Goal: Task Accomplishment & Management: Manage account settings

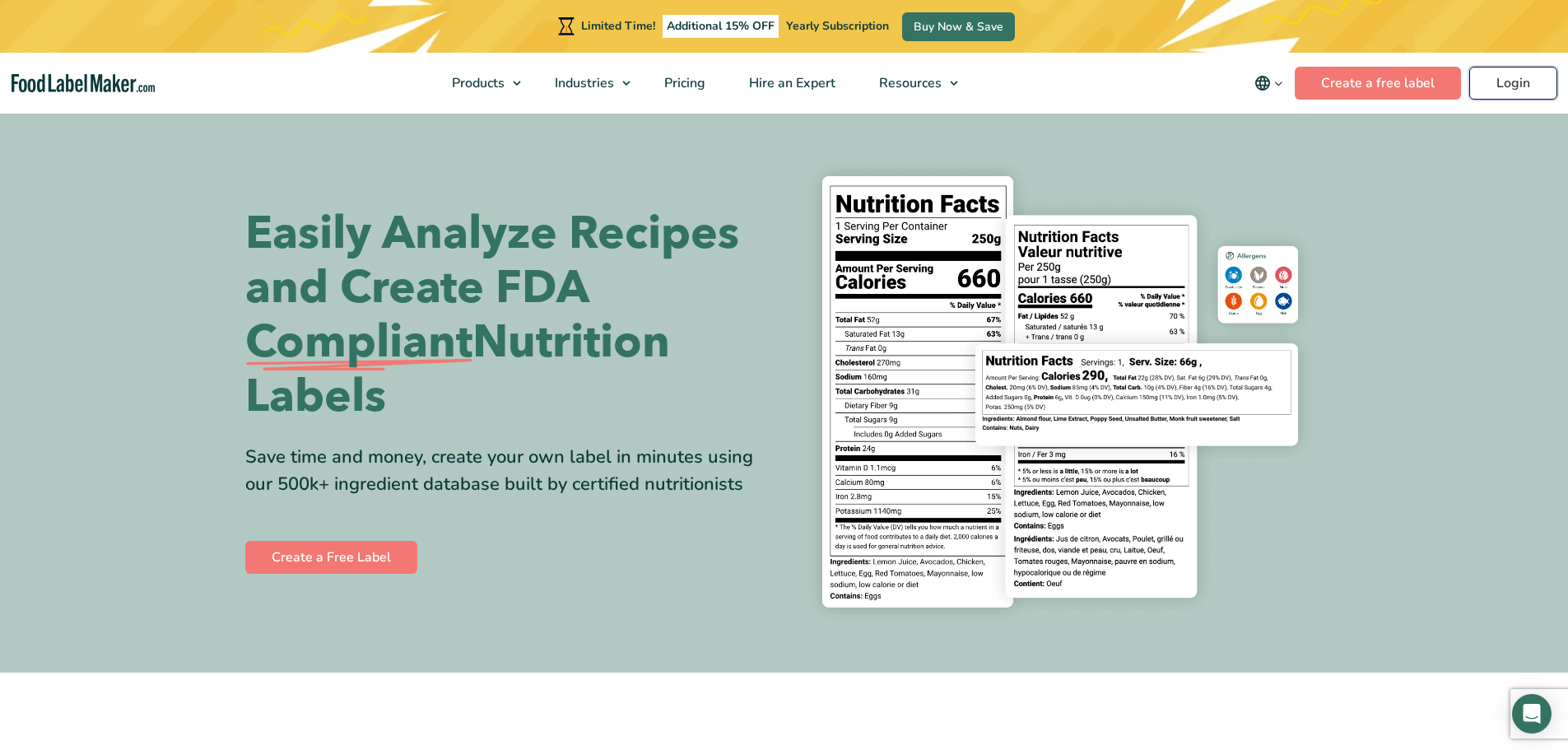
click at [1510, 82] on link "Login" at bounding box center [1513, 83] width 88 height 33
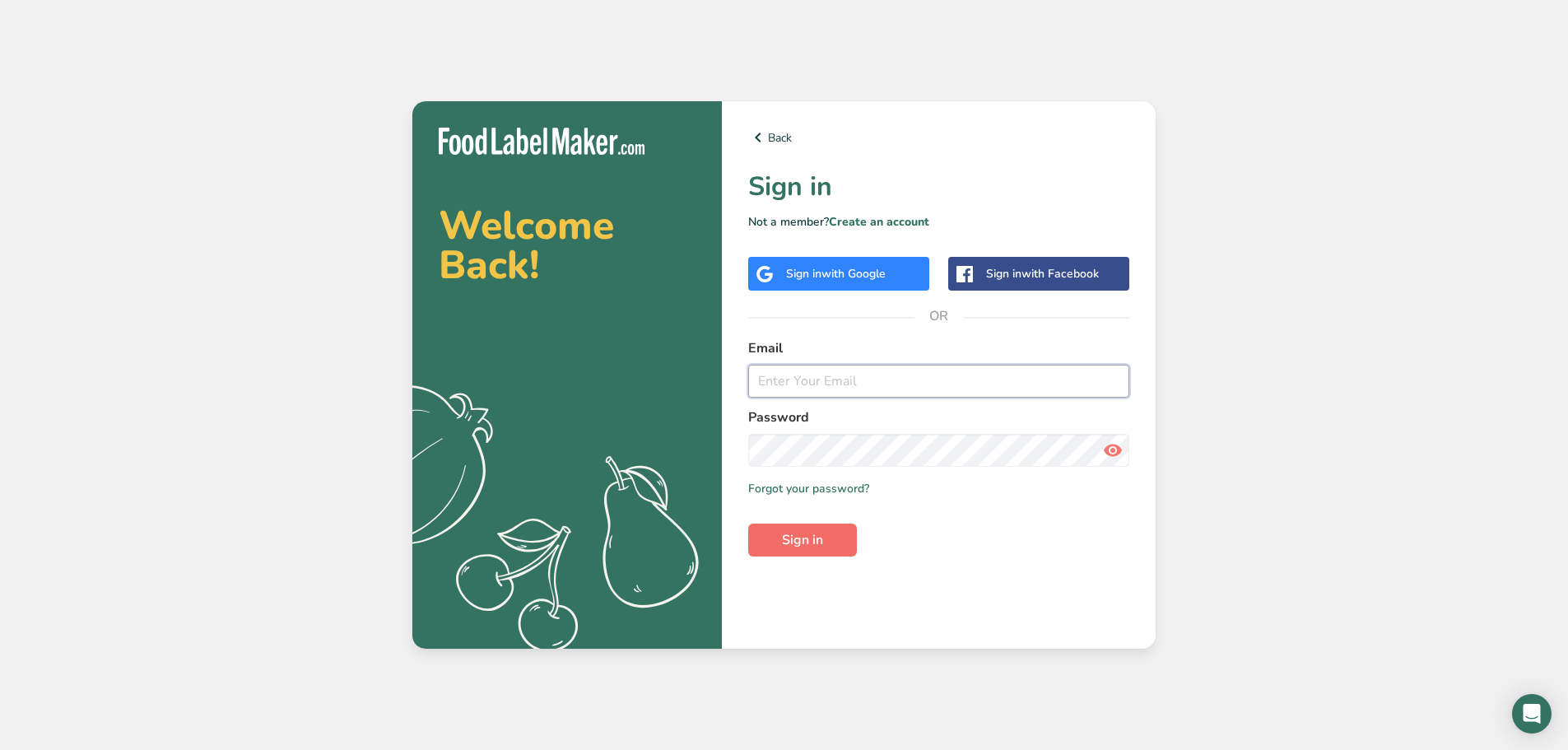
type input "srobinson@stuffed-foods.com"
click at [826, 531] on button "Sign in" at bounding box center [803, 541] width 108 height 33
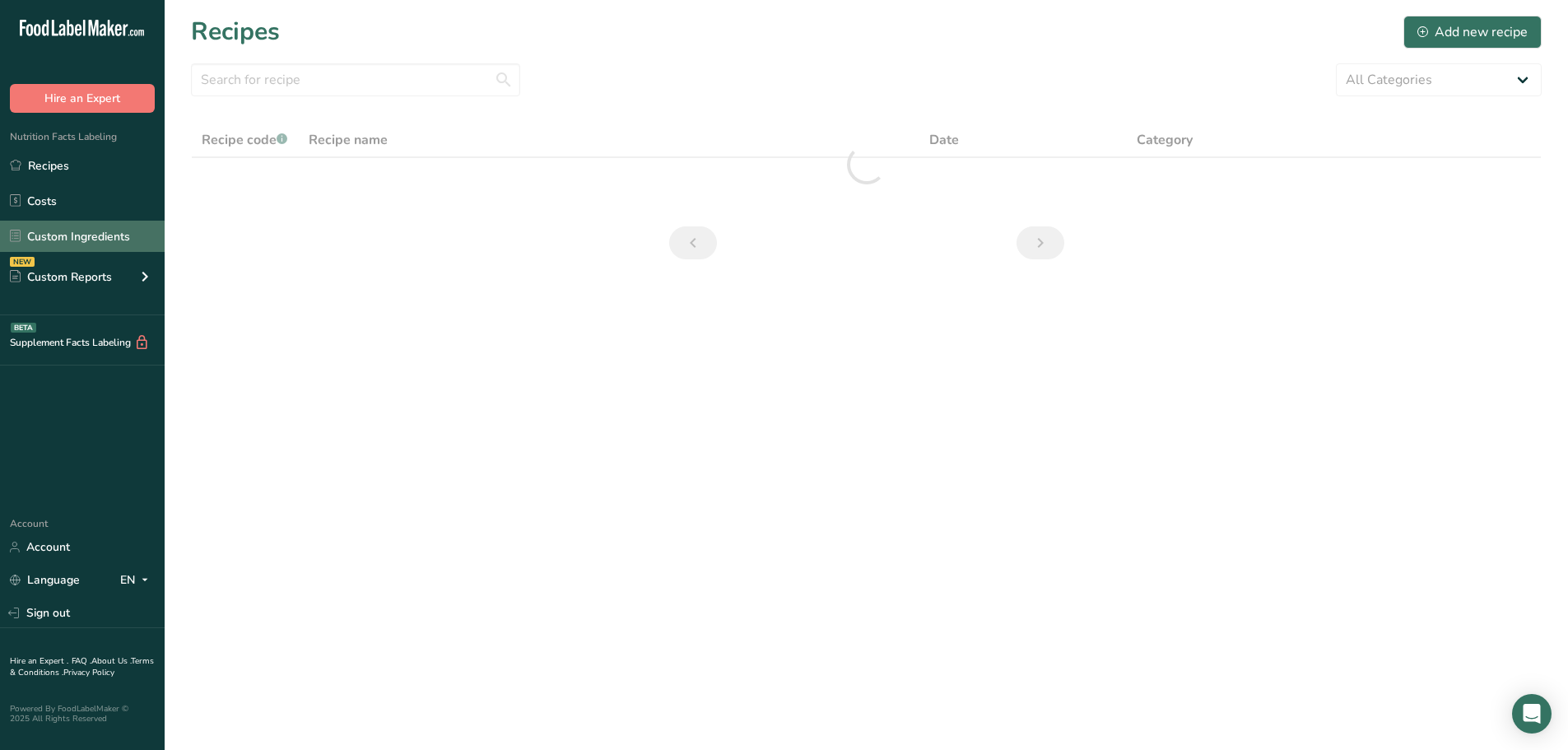
click at [67, 225] on link "Custom Ingredients" at bounding box center [82, 236] width 165 height 31
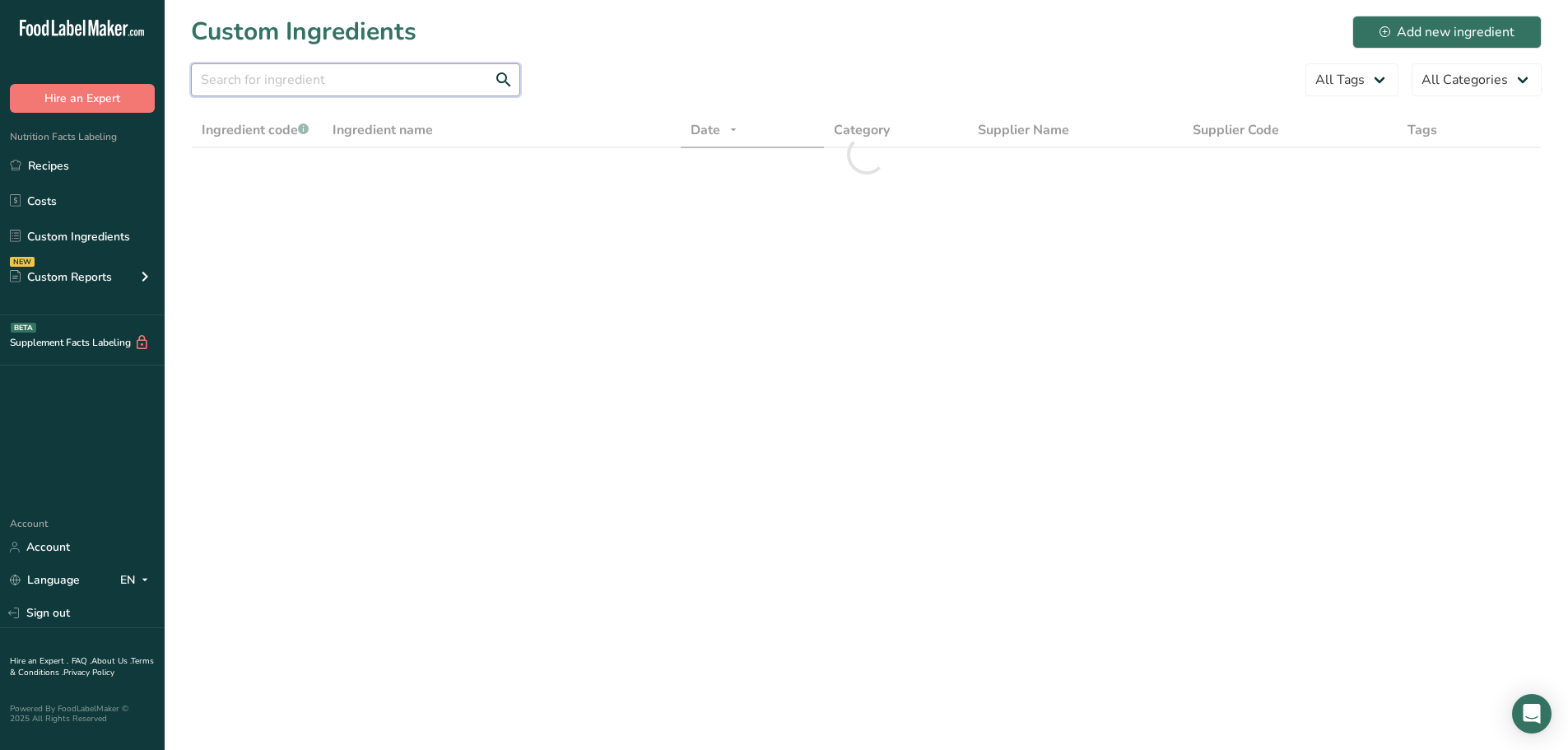
drag, startPoint x: 322, startPoint y: 78, endPoint x: 314, endPoint y: 77, distance: 8.1
click at [321, 78] on input "text" at bounding box center [355, 80] width 330 height 33
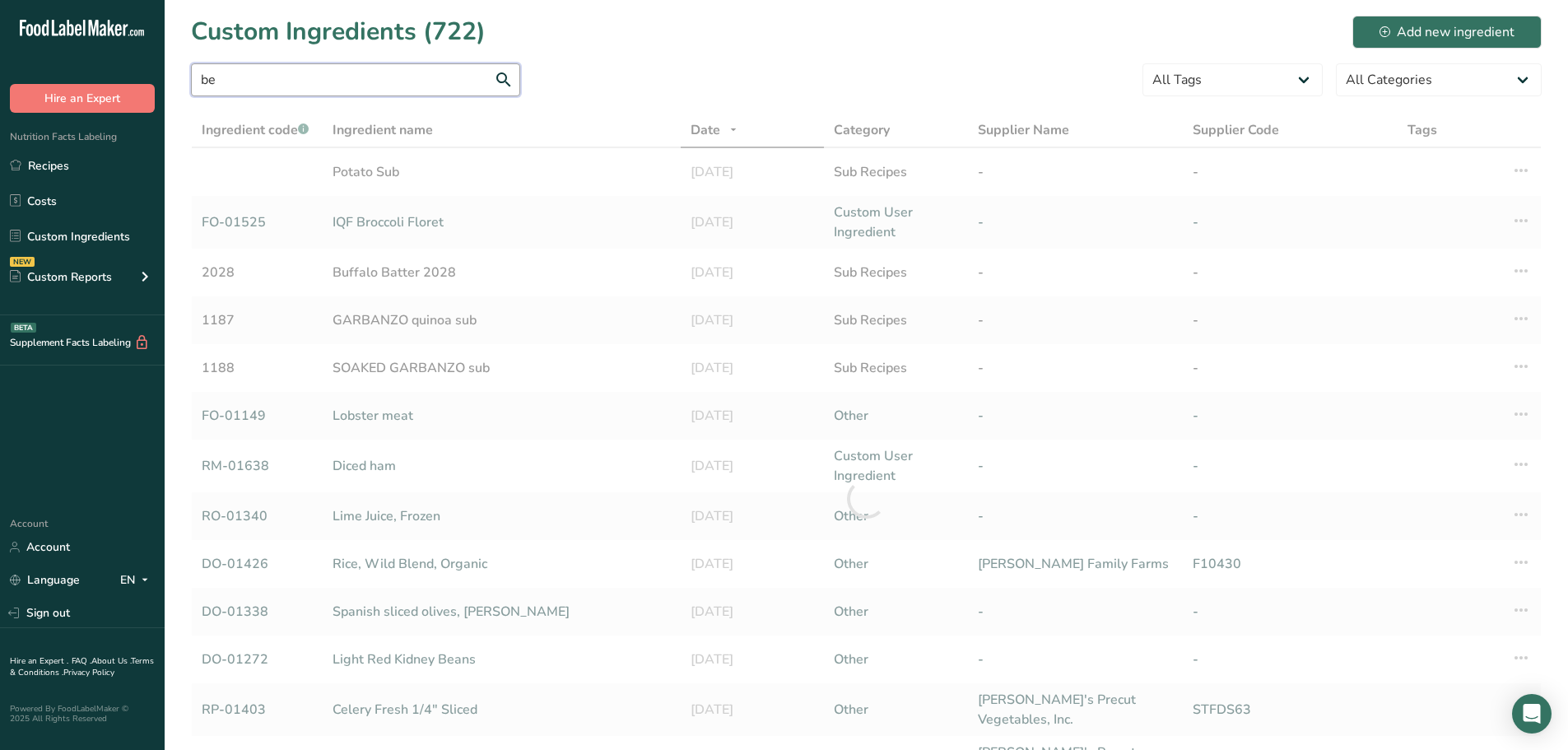
type input "b"
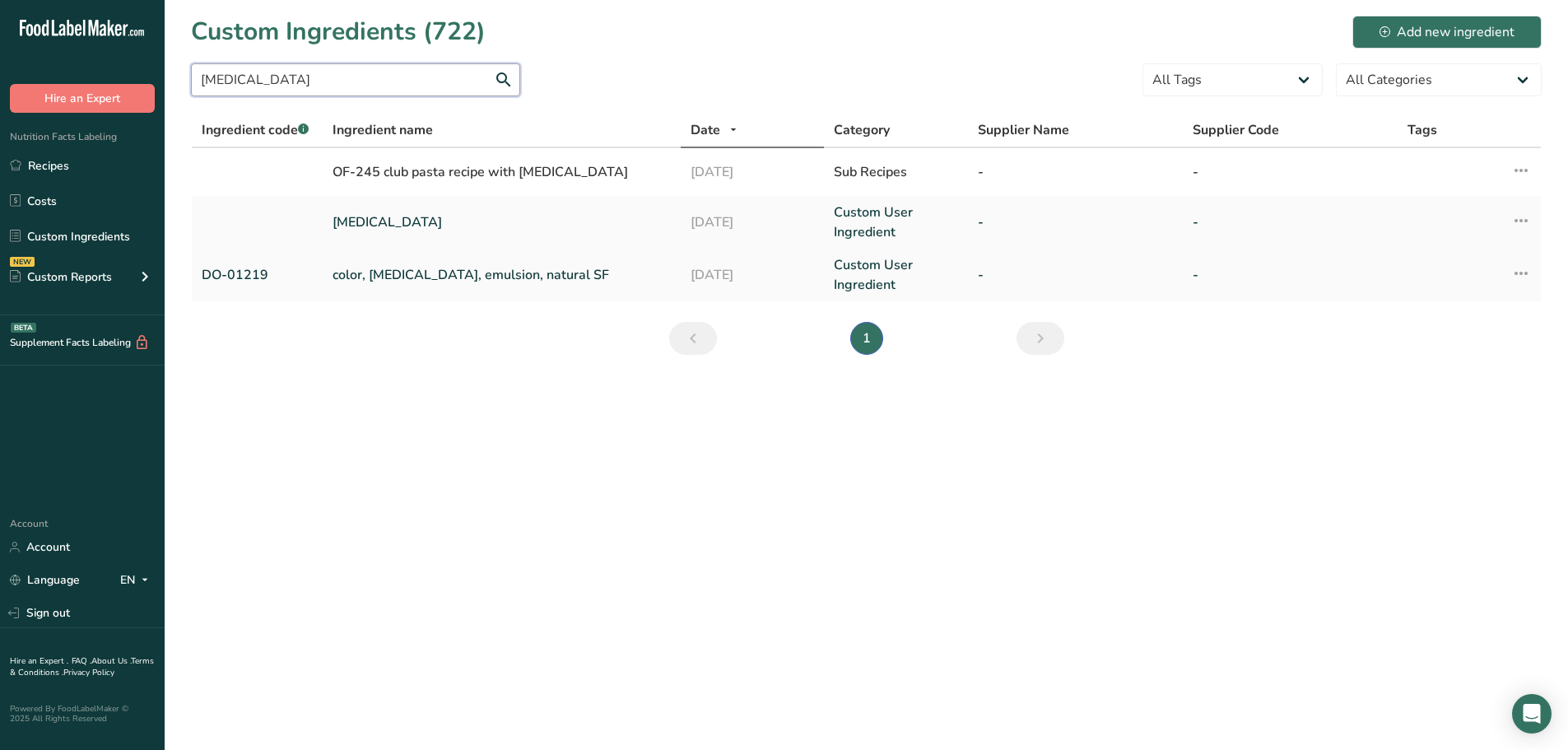
type input "carotene"
click at [380, 276] on link "color, beta carotene, emulsion, natural SF" at bounding box center [502, 274] width 339 height 19
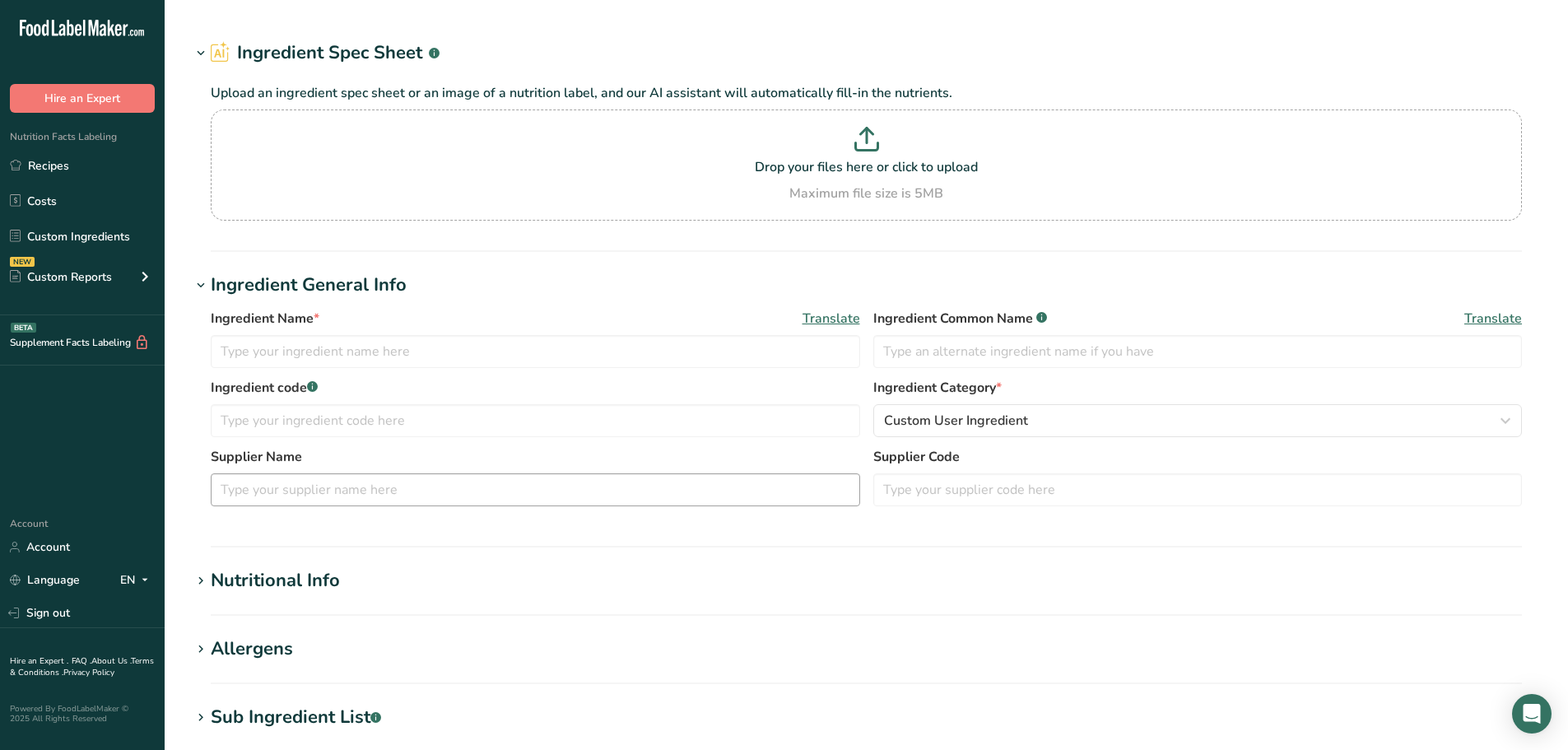
type input "color, beta carotene, emulsion, natural SF"
type input "beta carotene"
type input "DO-01219"
type textarea "gum acacia, maltodextrin, sucrose, refined coconut oil, sodium ascorbate [antio…"
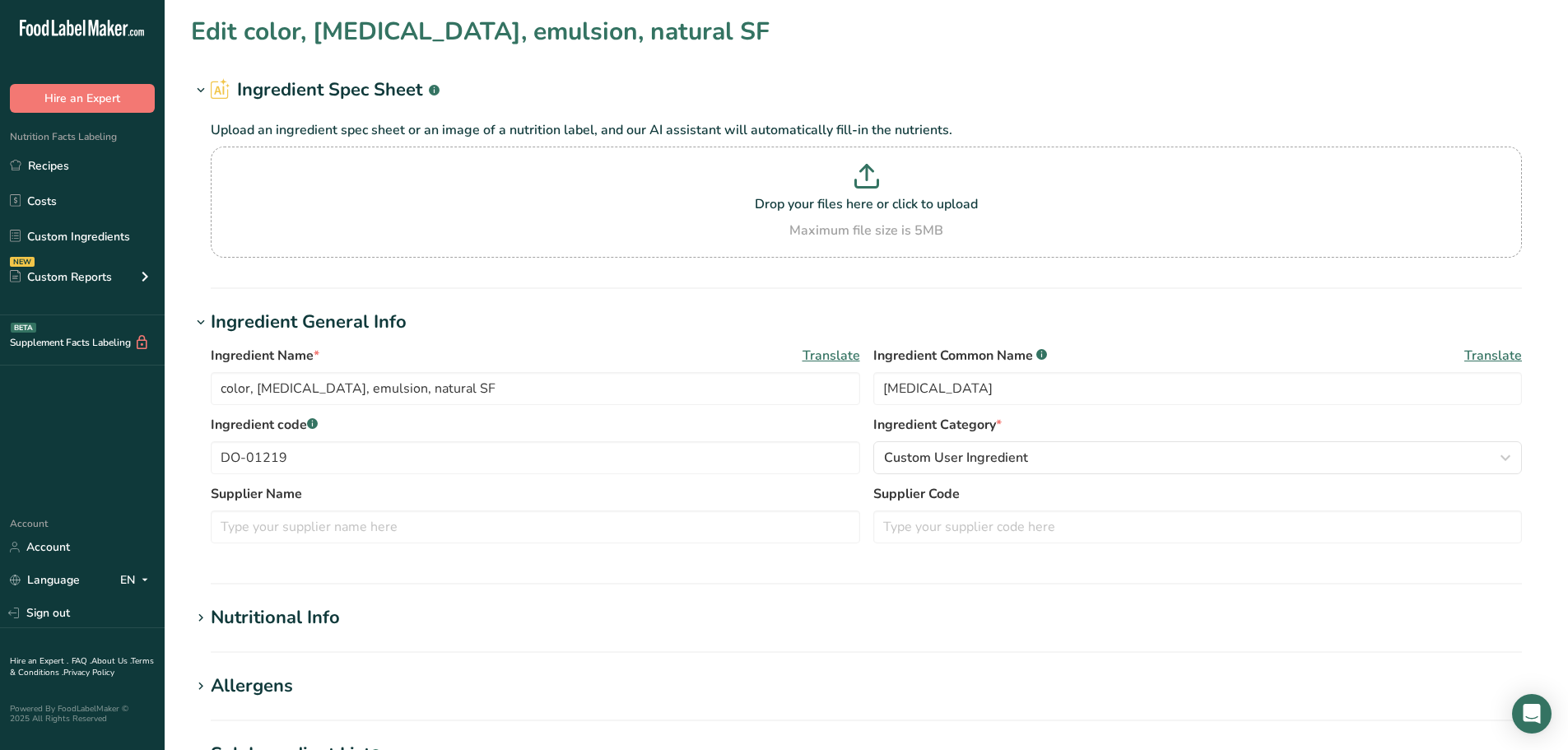
click at [301, 749] on div "Sub Ingredient List .a-a{fill:#347362;}.b-a{fill:#fff;}" at bounding box center [296, 755] width 170 height 27
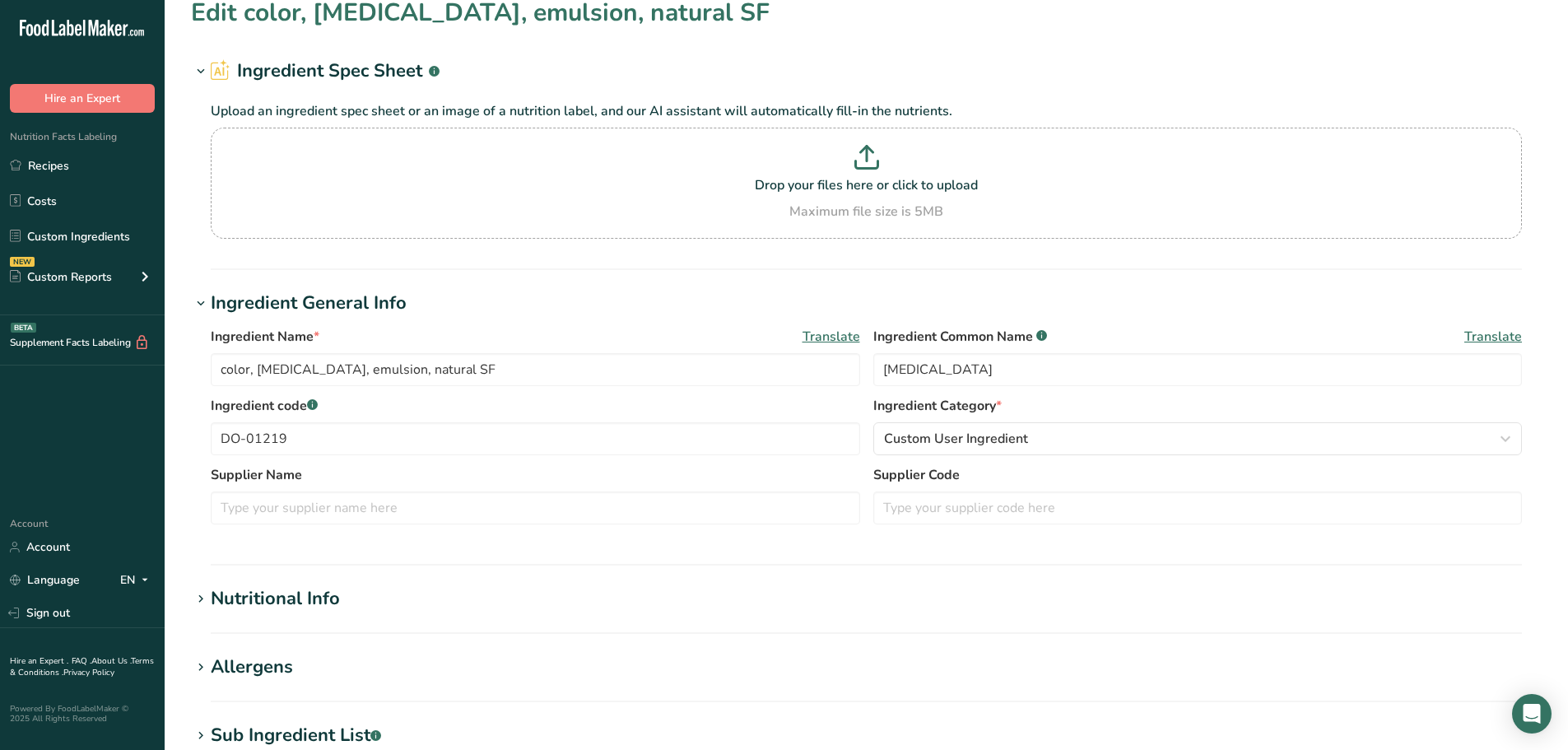
scroll to position [82, 0]
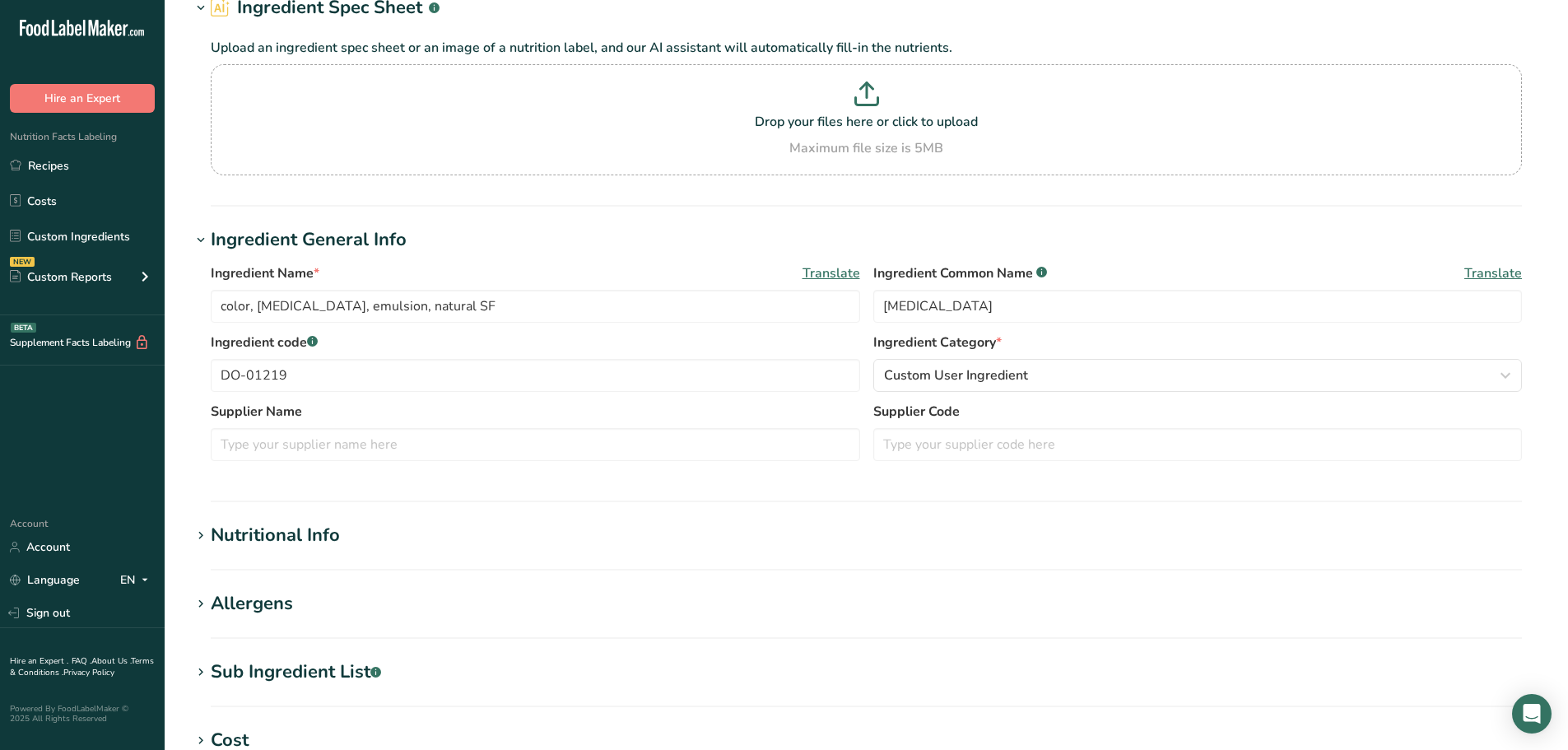
click at [304, 672] on div "Sub Ingredient List .a-a{fill:#347362;}.b-a{fill:#fff;}" at bounding box center [296, 672] width 170 height 27
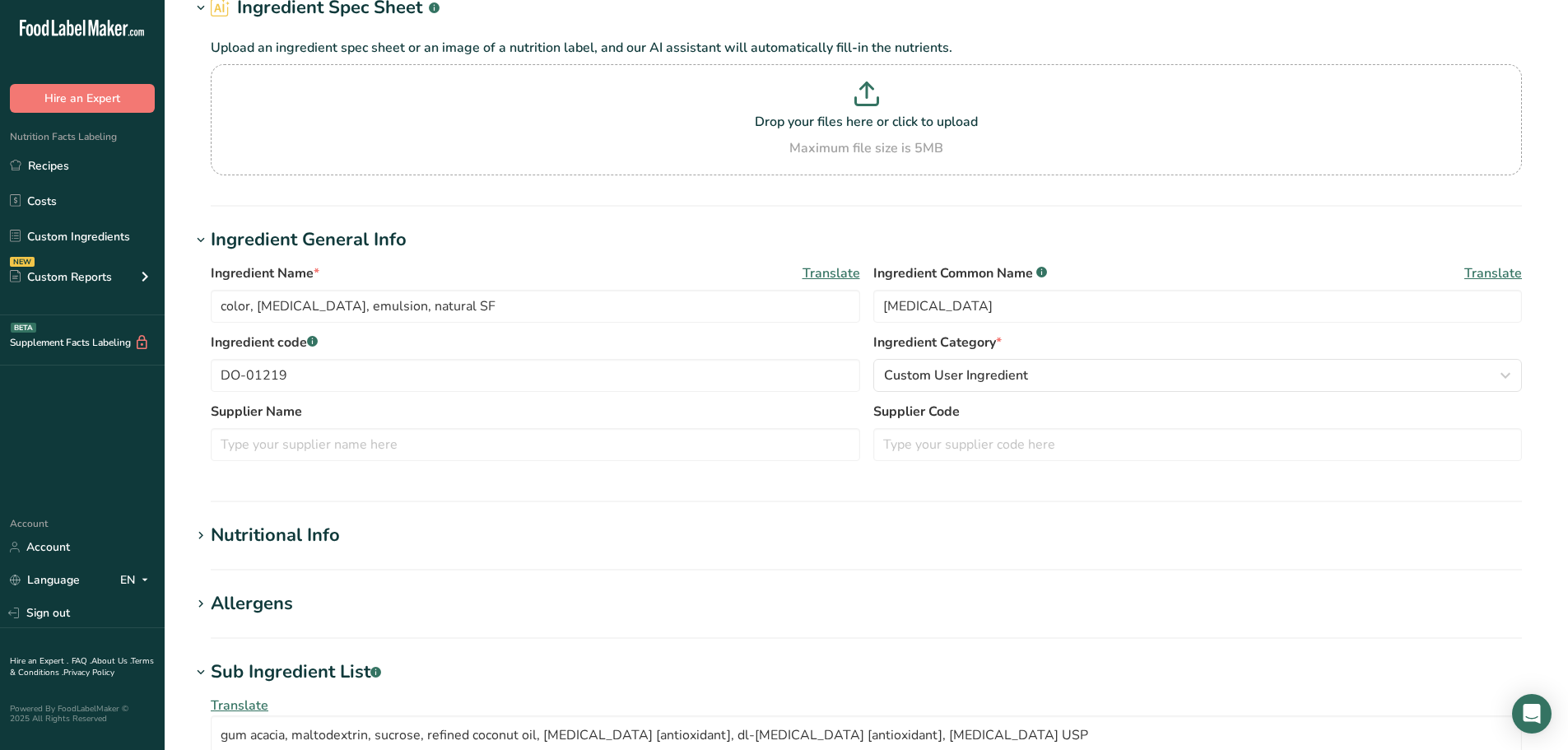
scroll to position [165, 0]
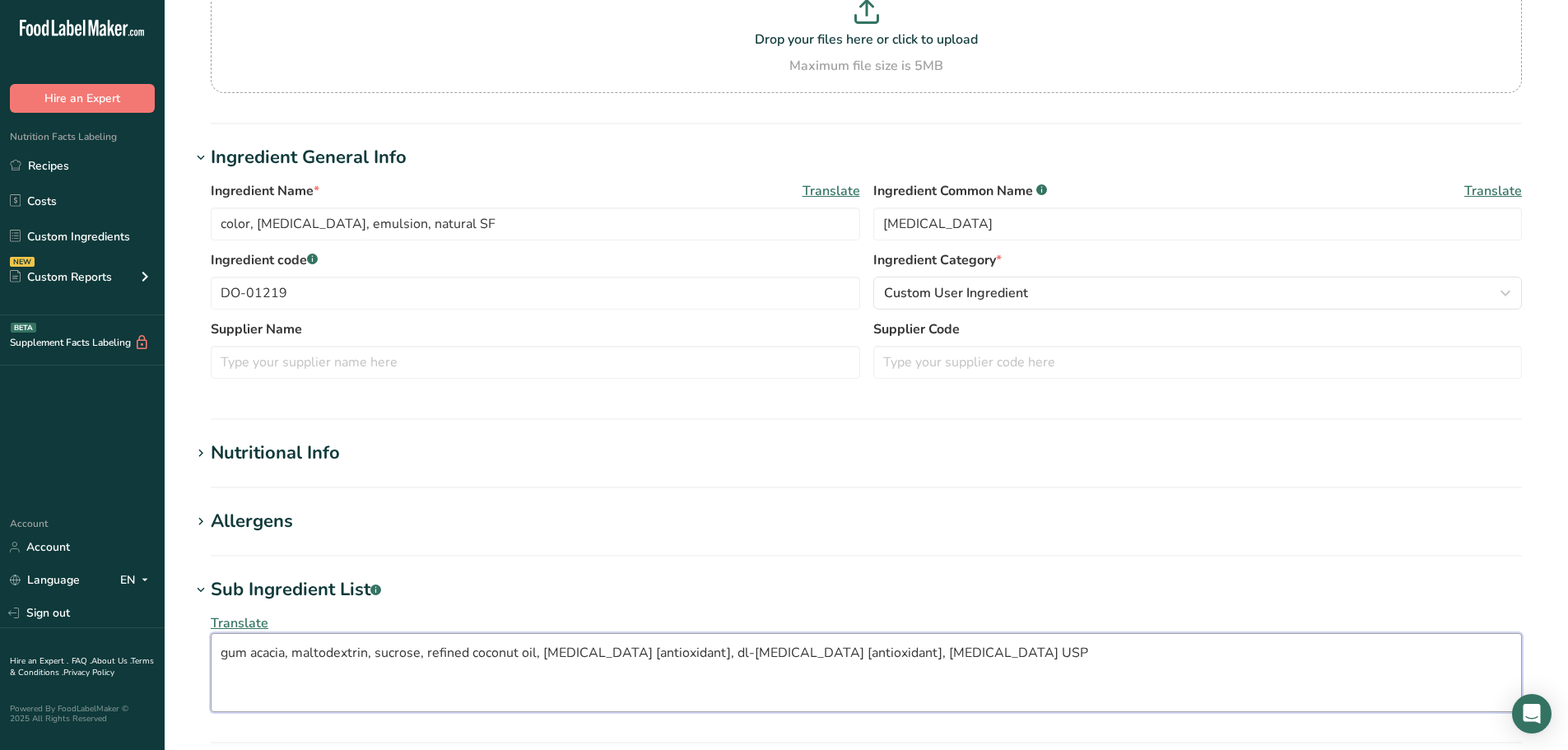
click at [1067, 646] on textarea "gum acacia, maltodextrin, sucrose, refined coconut oil, sodium ascorbate [antio…" at bounding box center [866, 672] width 1312 height 79
type textarea "gum acacia, maltodextrin, sucrose, refined coconut oil, sodium ascorbate [antio…"
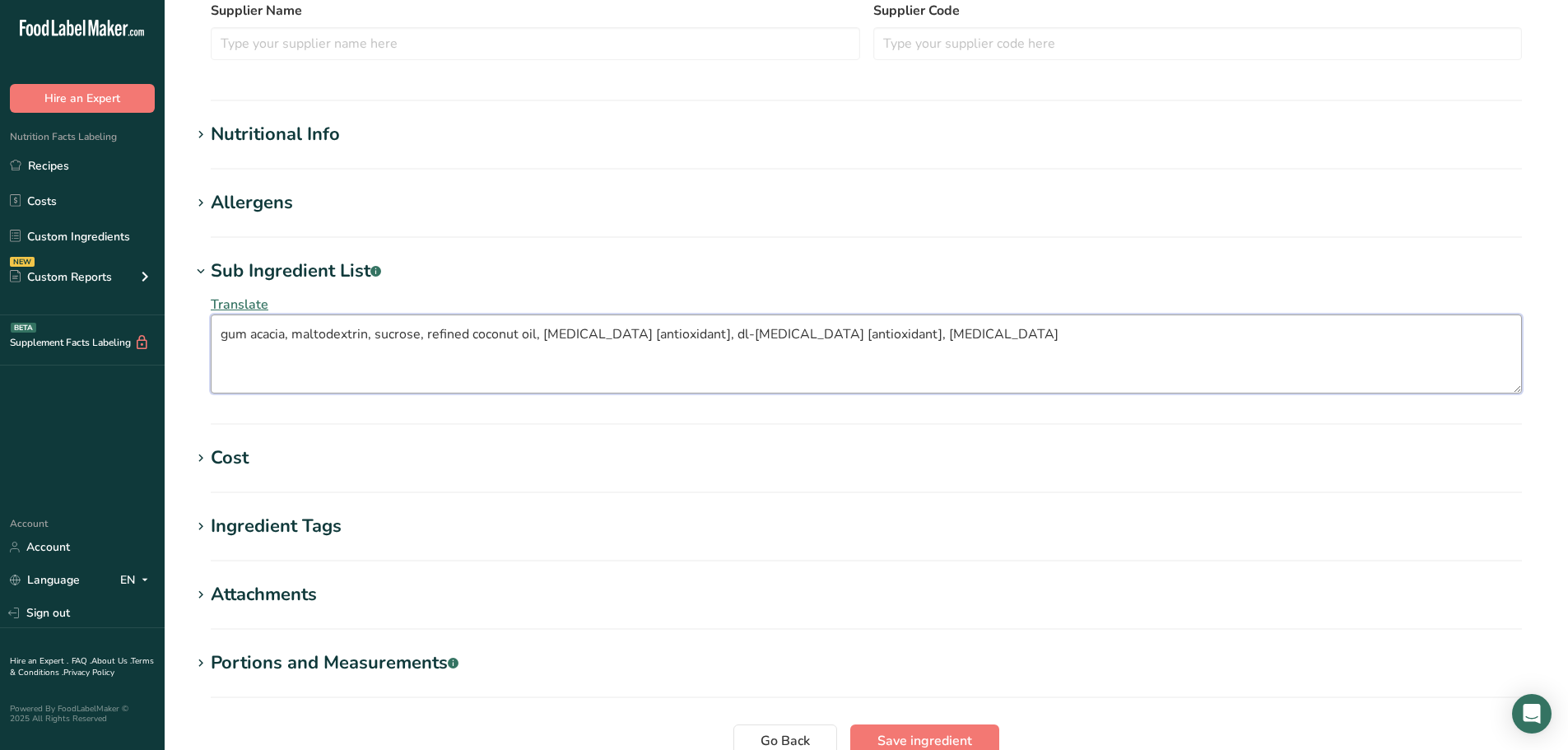
scroll to position [494, 0]
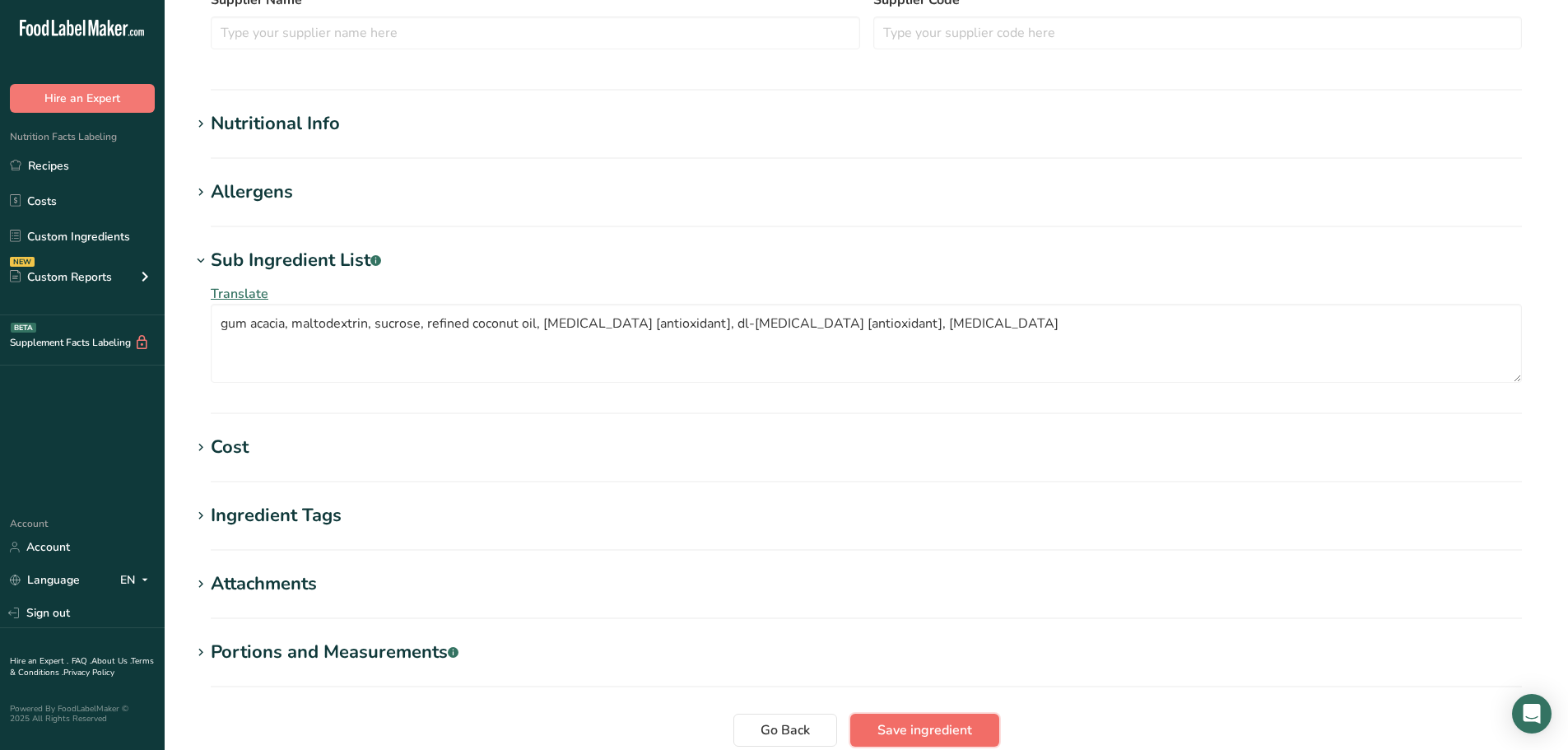
click at [892, 727] on span "Save ingredient" at bounding box center [925, 730] width 94 height 19
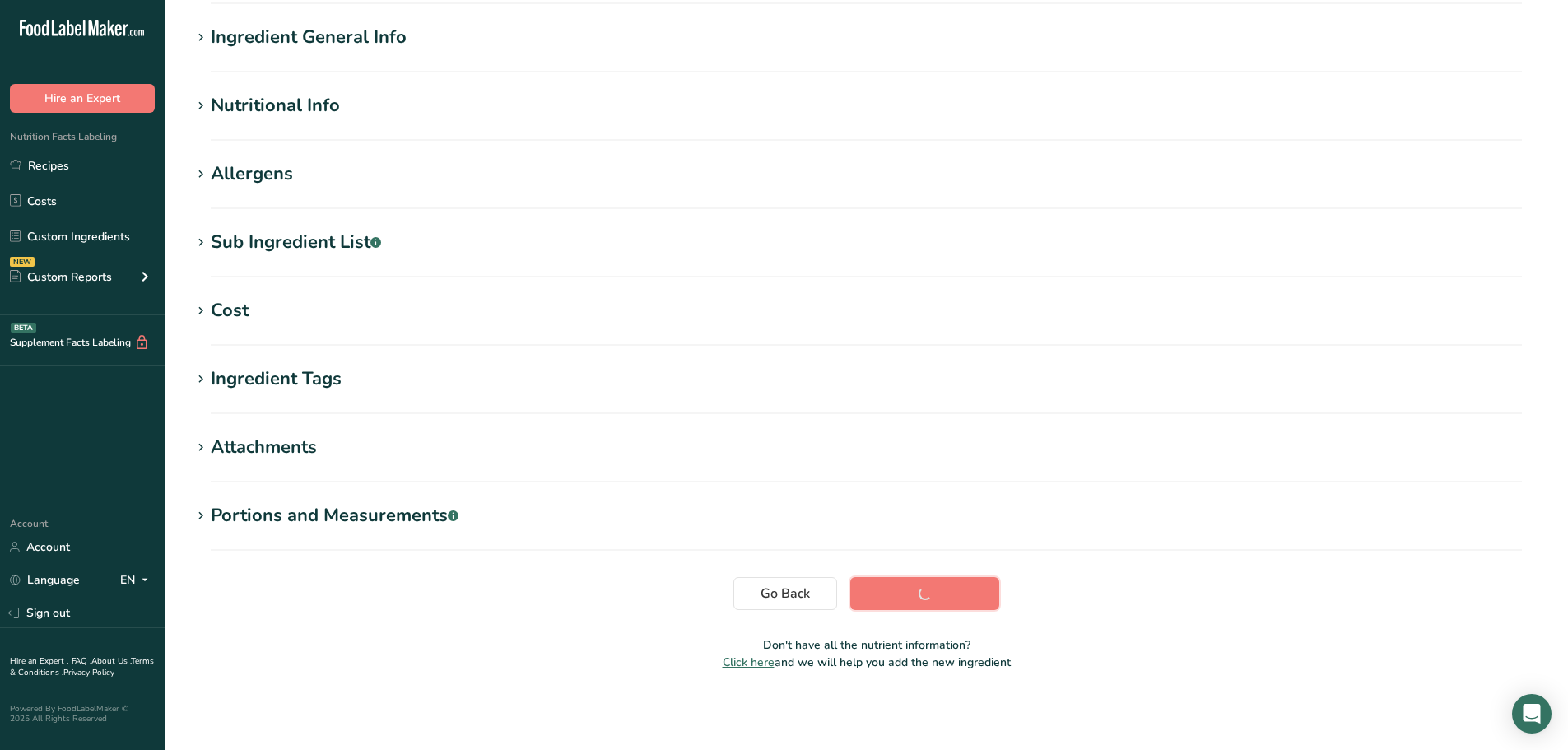
scroll to position [121, 0]
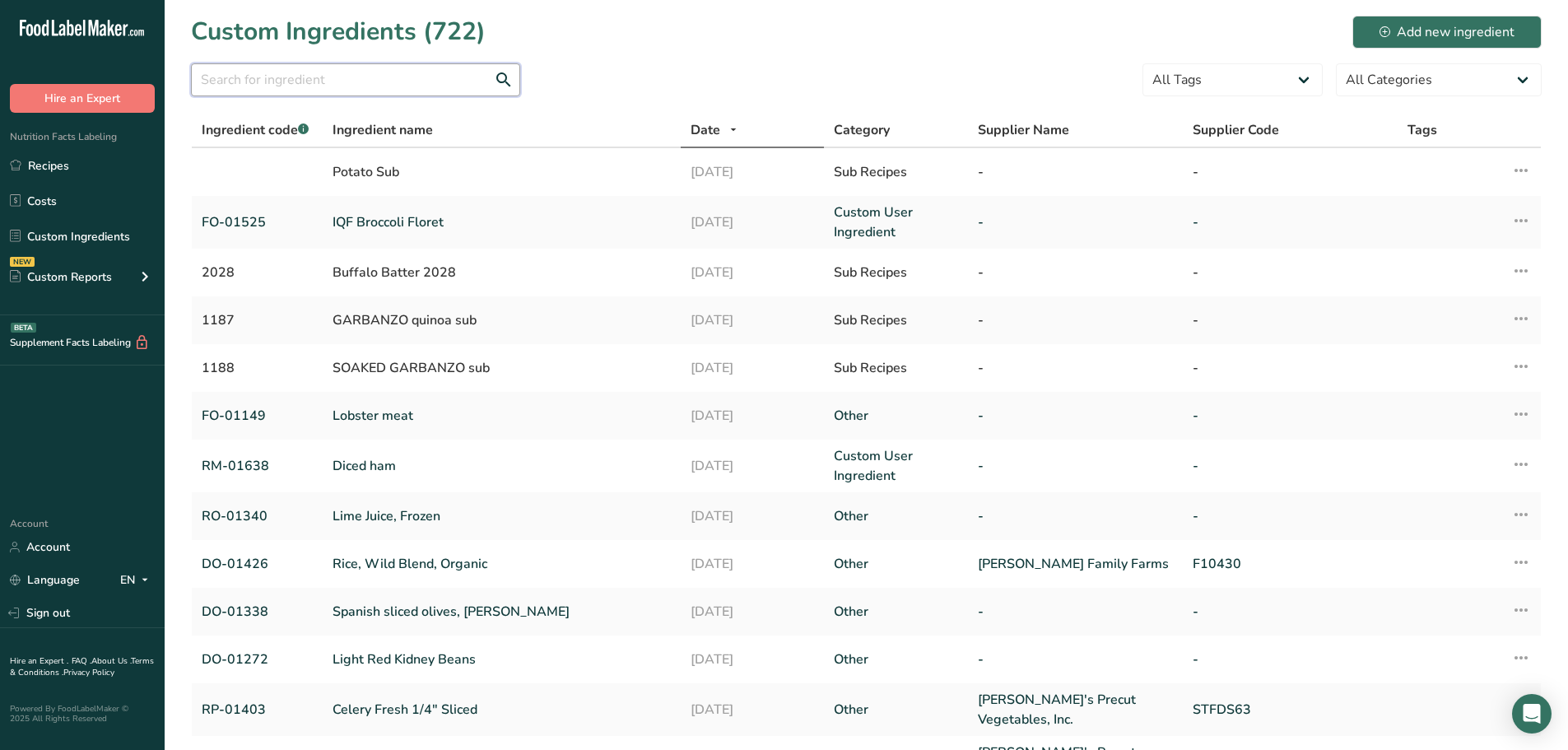
click at [332, 83] on input "text" at bounding box center [355, 80] width 330 height 33
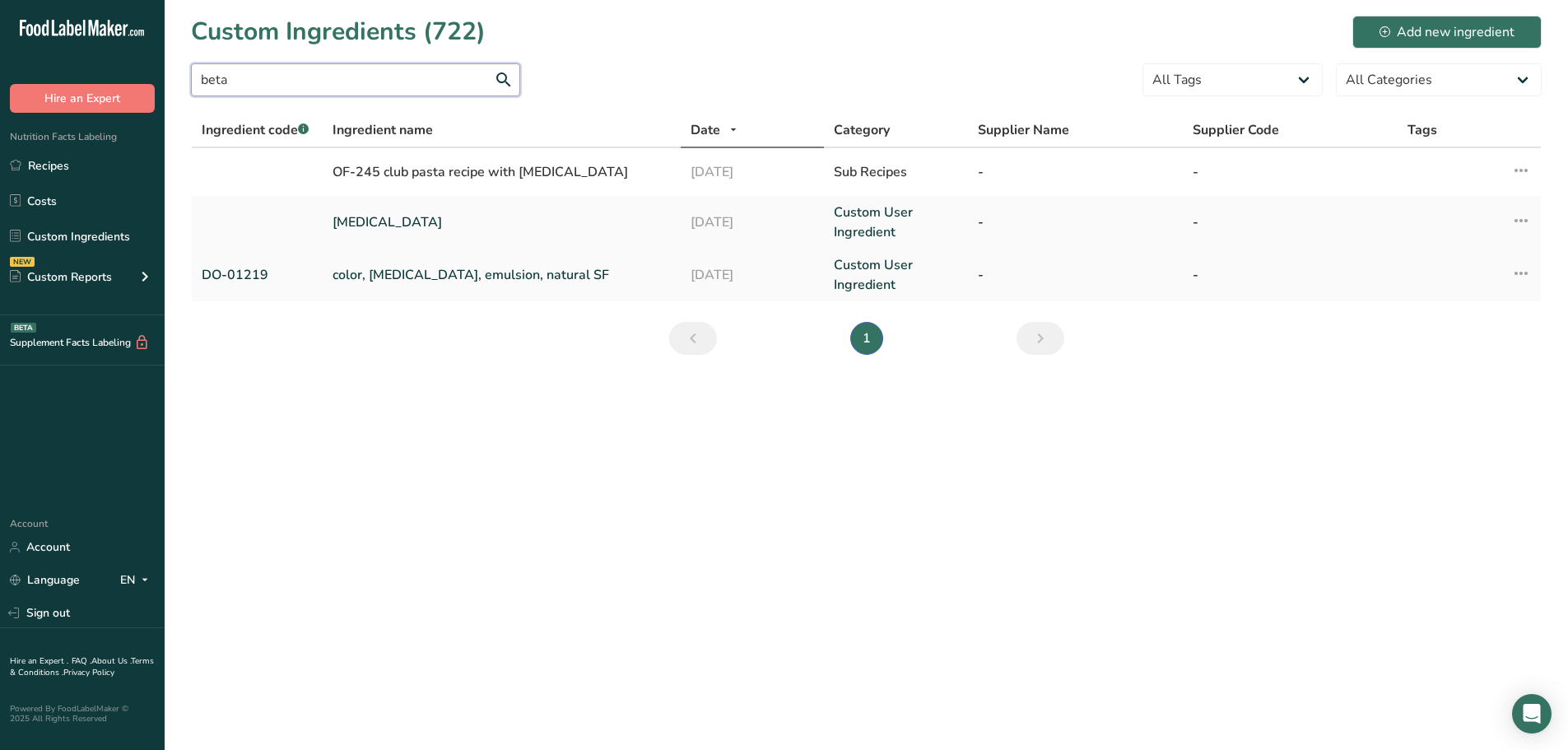
type input "beta"
click at [341, 281] on link "color, beta carotene, emulsion, natural SF" at bounding box center [502, 274] width 339 height 19
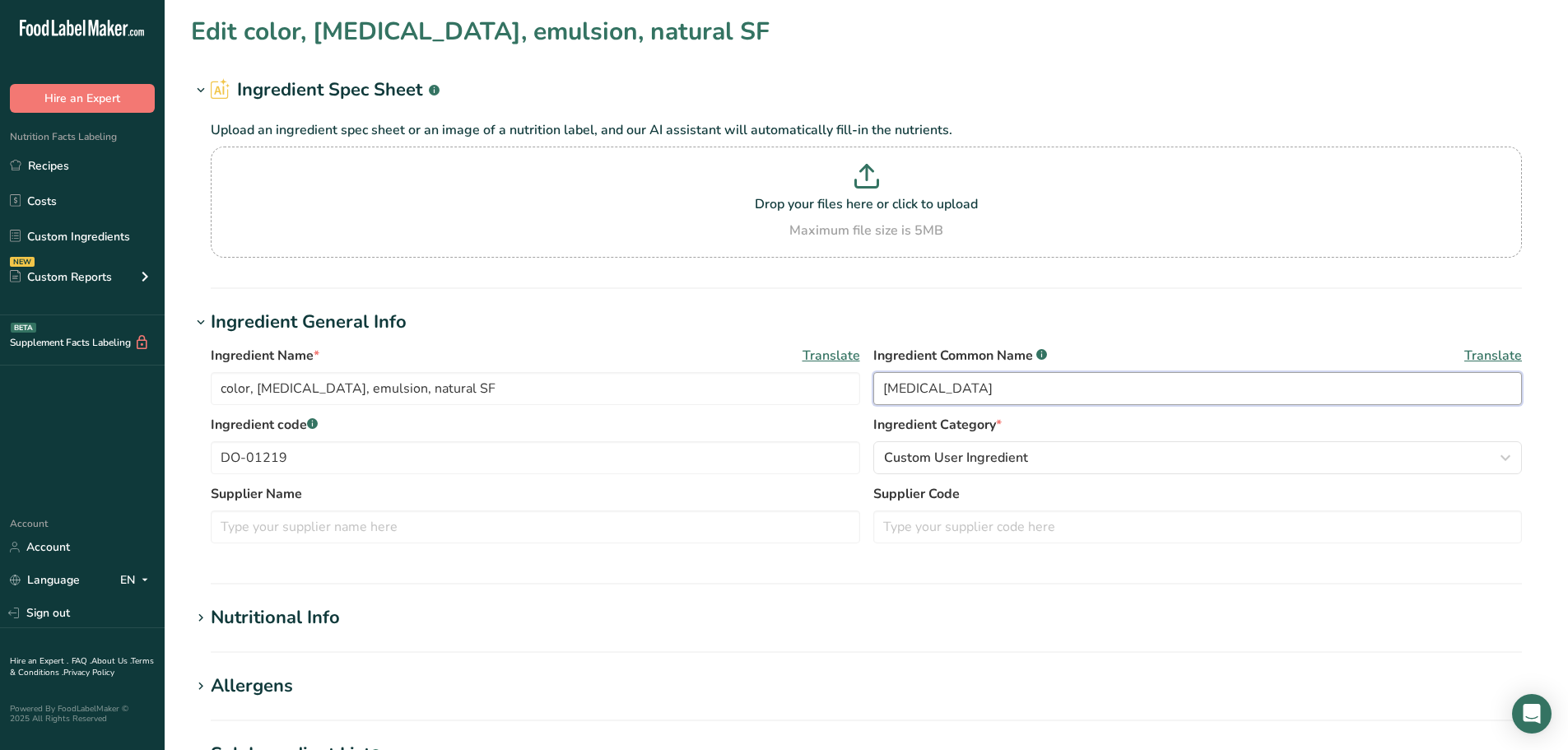
click at [915, 381] on input "beta carotene" at bounding box center [1199, 389] width 650 height 33
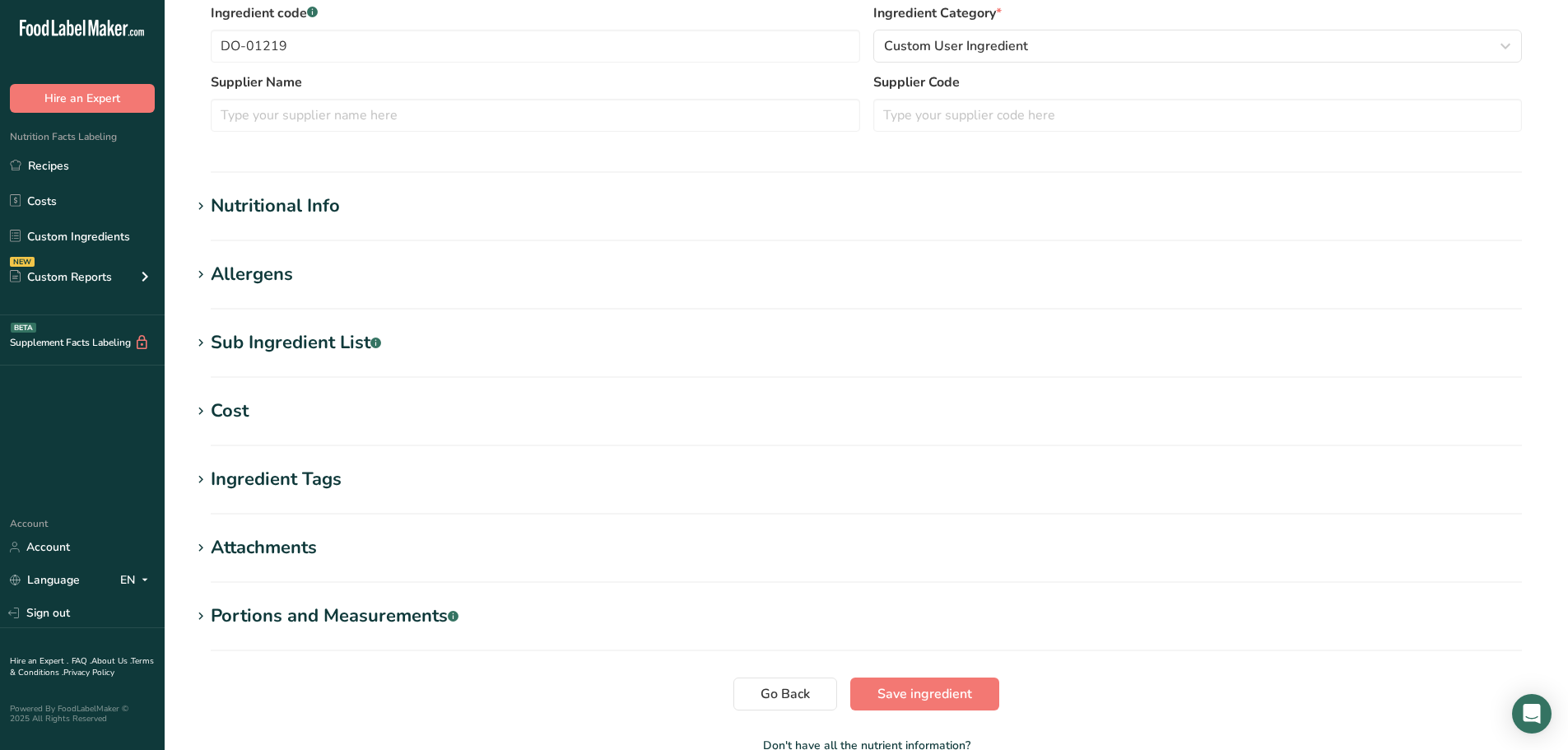
scroll to position [512, 0]
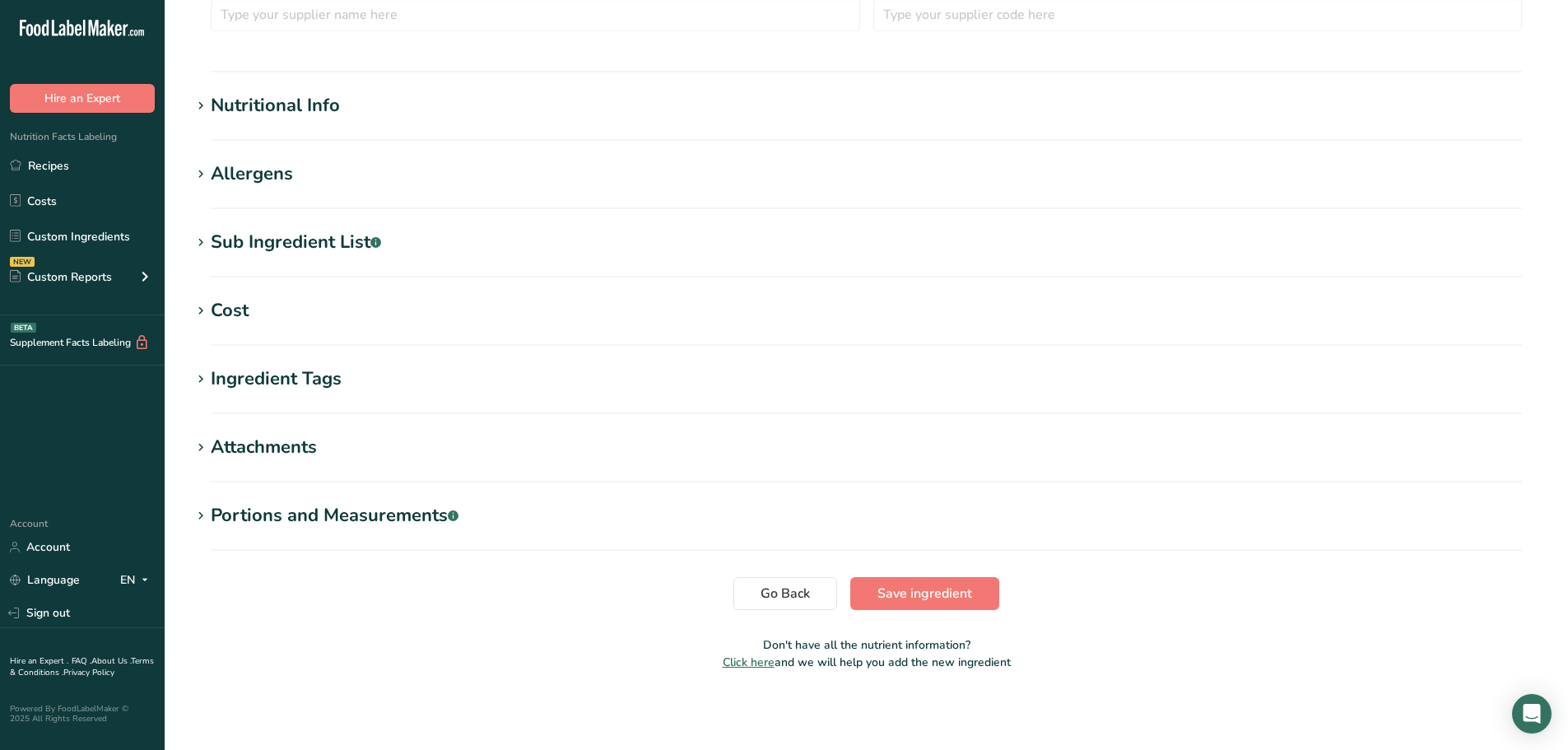
type input "beta-carotene"
click at [296, 244] on div "Sub Ingredient List .a-a{fill:#347362;}.b-a{fill:#fff;}" at bounding box center [296, 242] width 170 height 27
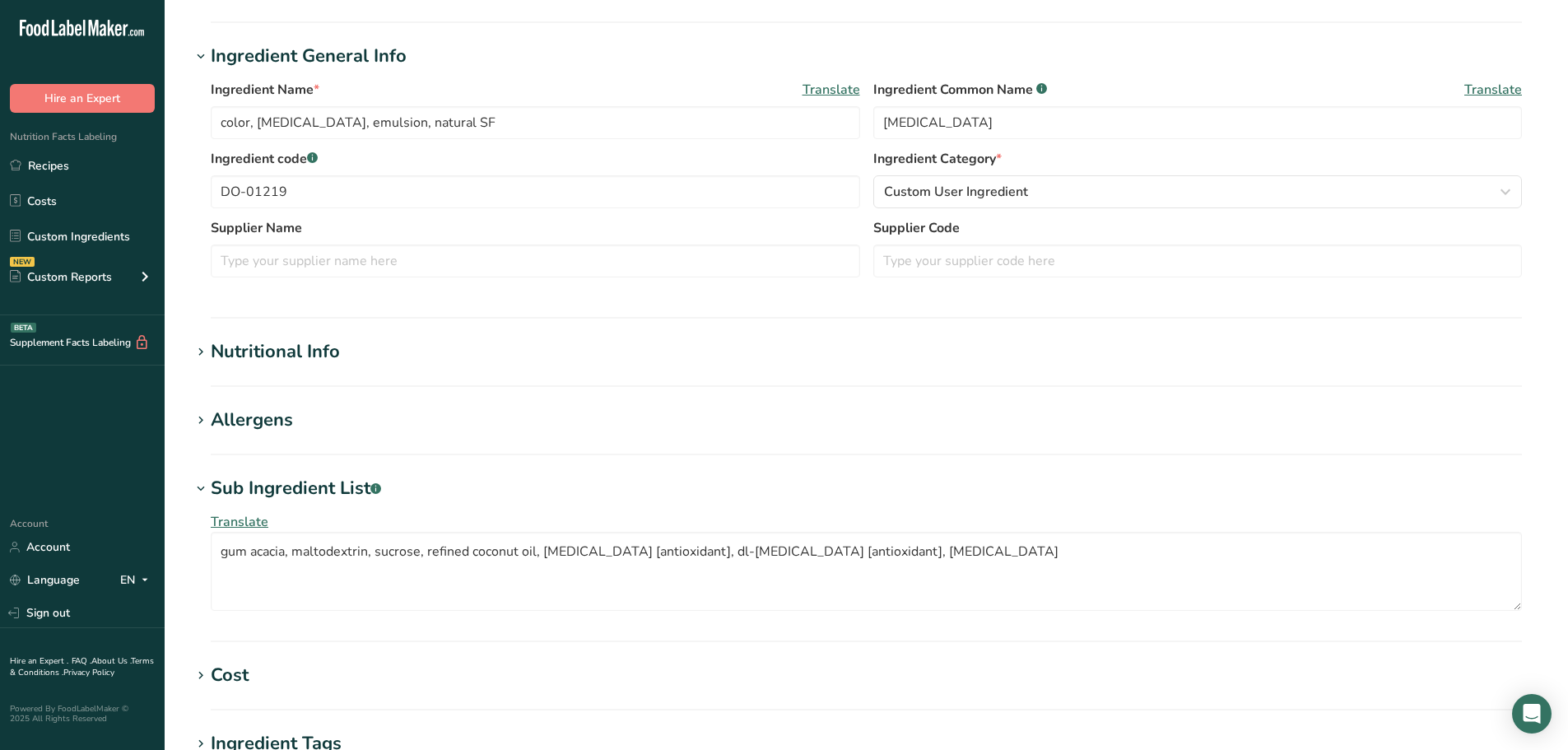
scroll to position [0, 0]
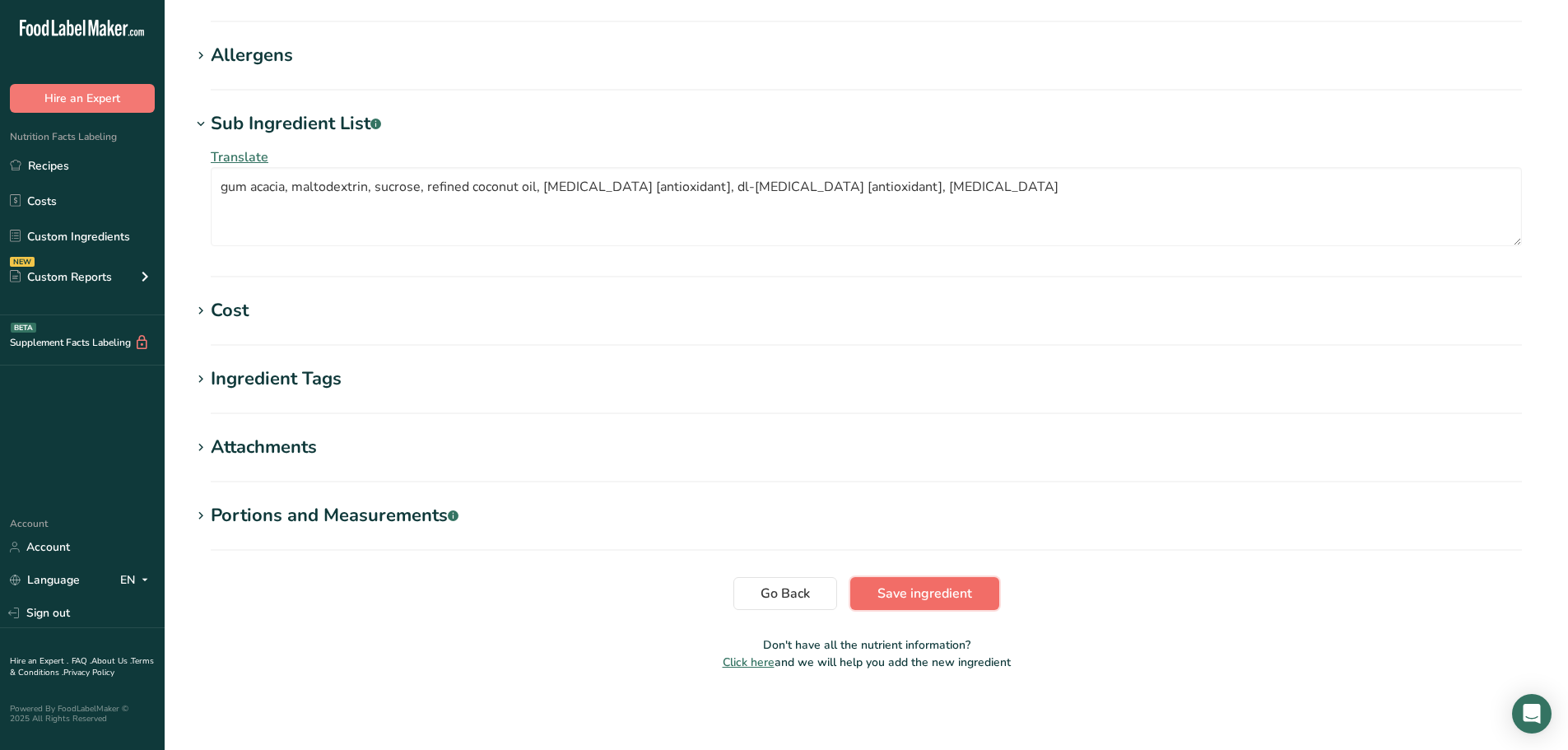
click at [952, 589] on span "Save ingredient" at bounding box center [925, 594] width 94 height 19
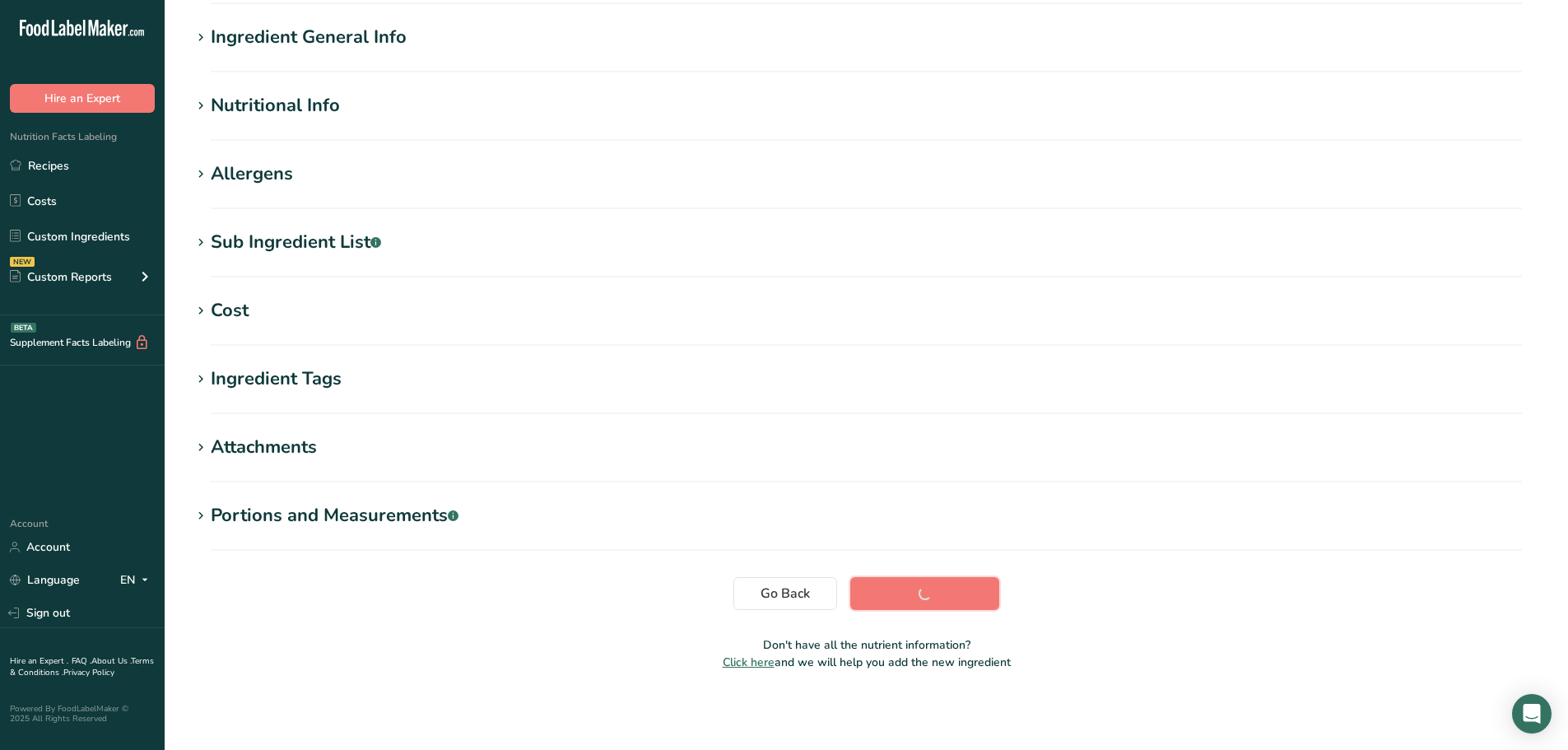
scroll to position [121, 0]
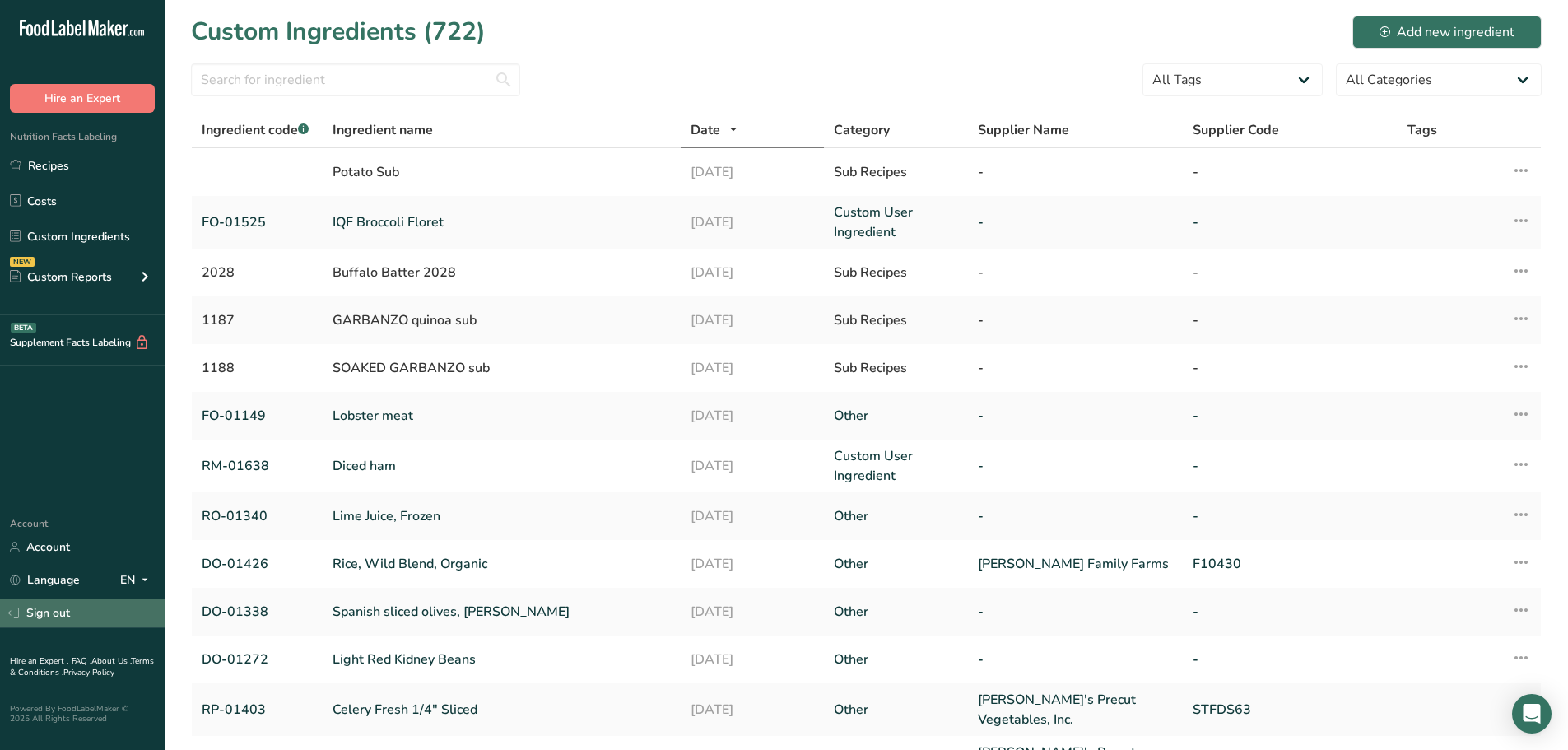
click at [59, 619] on link "Sign out" at bounding box center [82, 613] width 165 height 29
